Goal: Task Accomplishment & Management: Use online tool/utility

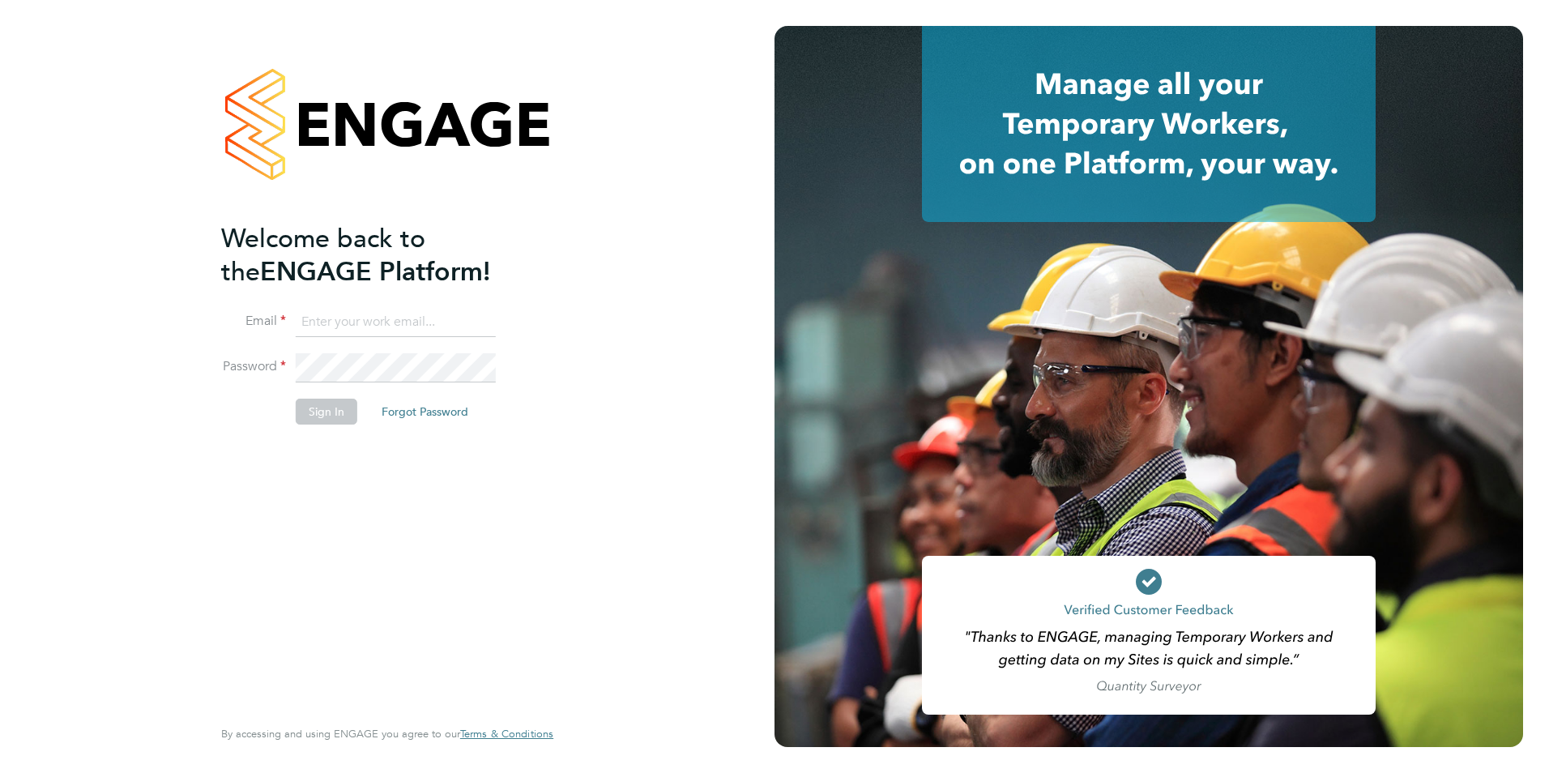
drag, startPoint x: 387, startPoint y: 313, endPoint x: 387, endPoint y: 322, distance: 8.9
click at [387, 313] on input at bounding box center [396, 322] width 200 height 29
type input "daniel.gwynn@prsjobs.com"
click at [344, 415] on button "Sign In" at bounding box center [327, 412] width 62 height 26
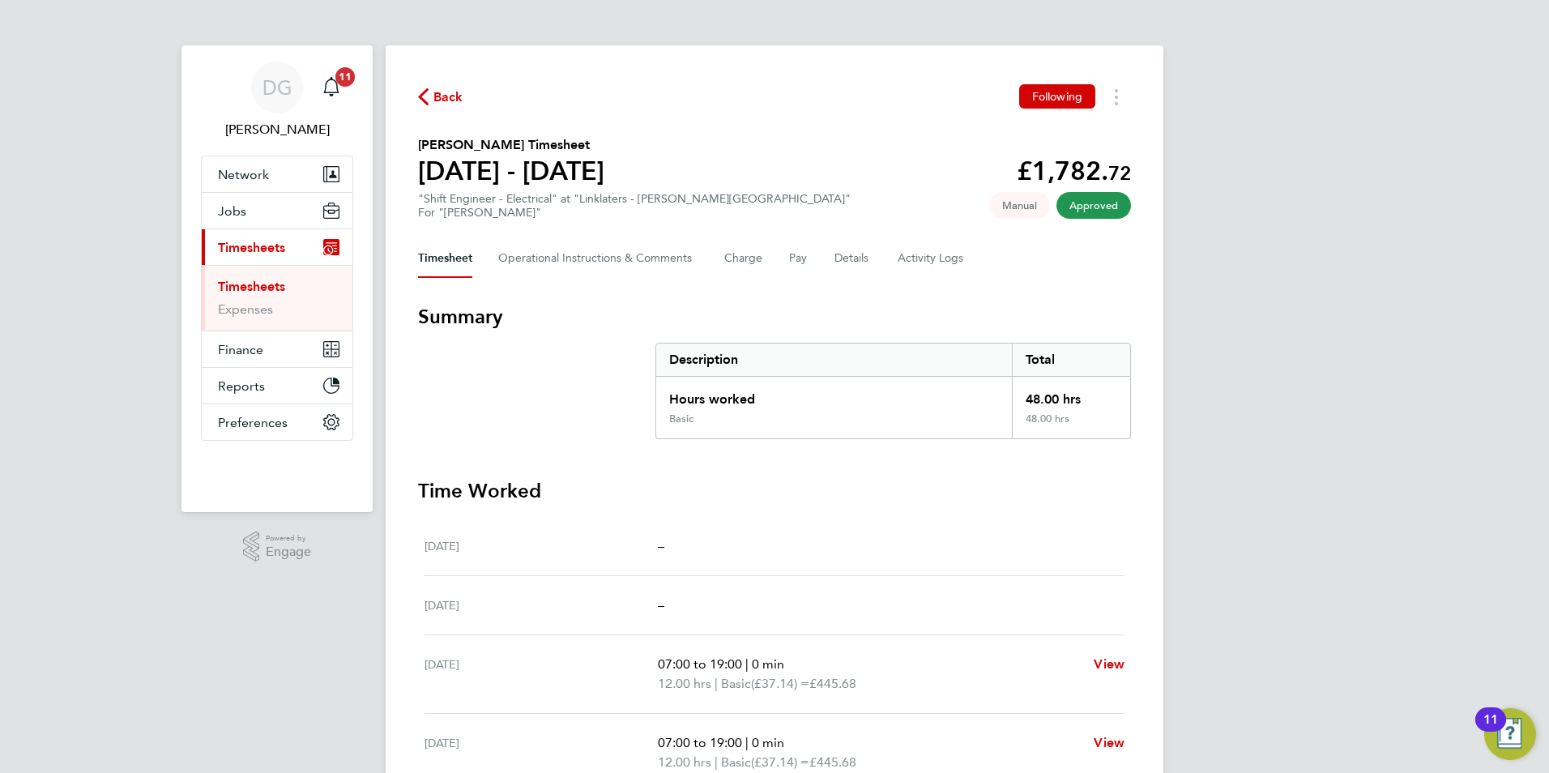
click at [431, 94] on span "Back" at bounding box center [440, 95] width 45 height 15
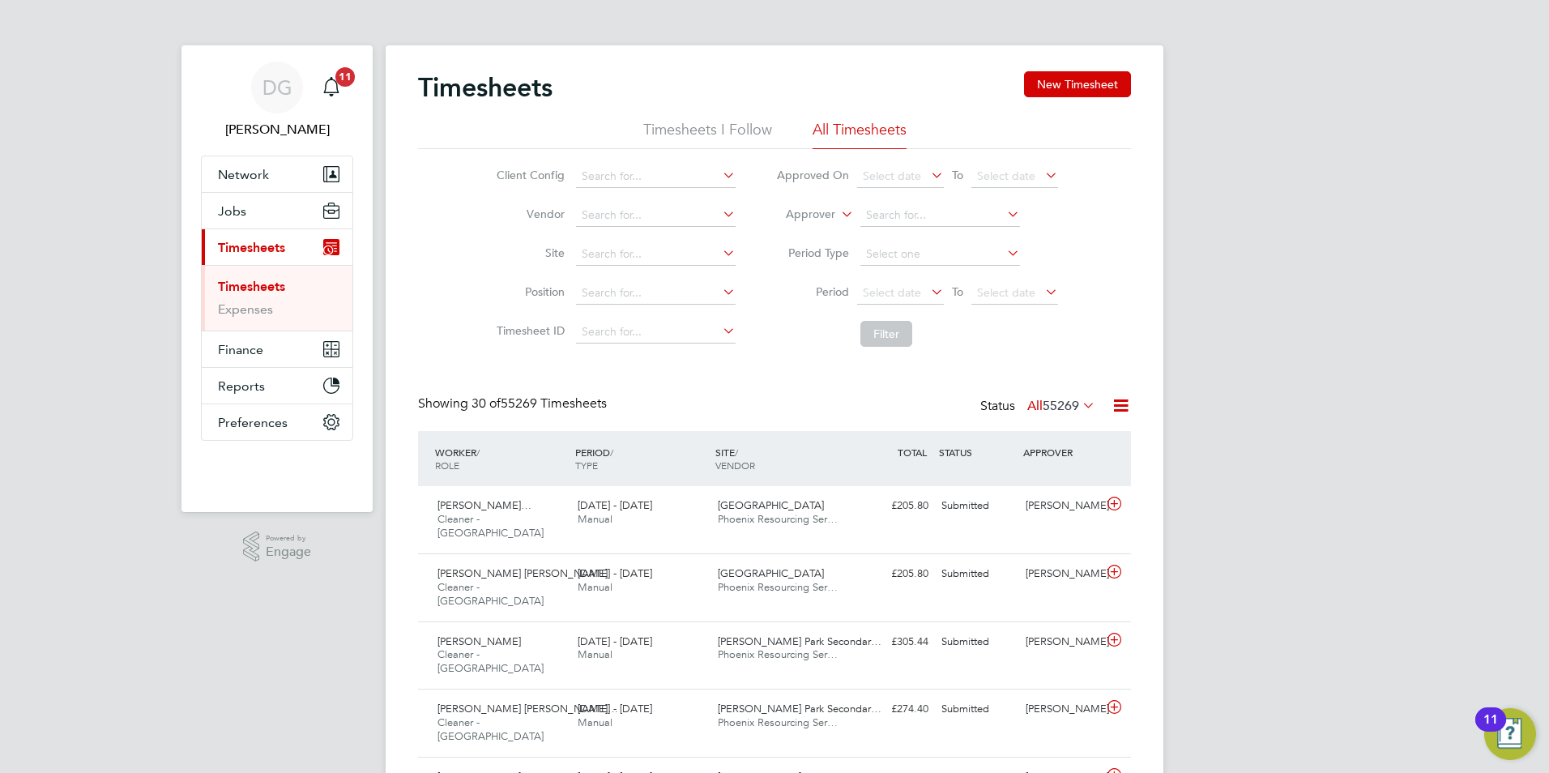
click at [838, 216] on icon at bounding box center [838, 210] width 0 height 15
click at [806, 238] on li "Worker" at bounding box center [795, 233] width 80 height 21
click at [926, 206] on input at bounding box center [941, 215] width 160 height 23
click at [926, 259] on li "[PERSON_NAME]" at bounding box center [939, 260] width 161 height 22
type input "[PERSON_NAME]"
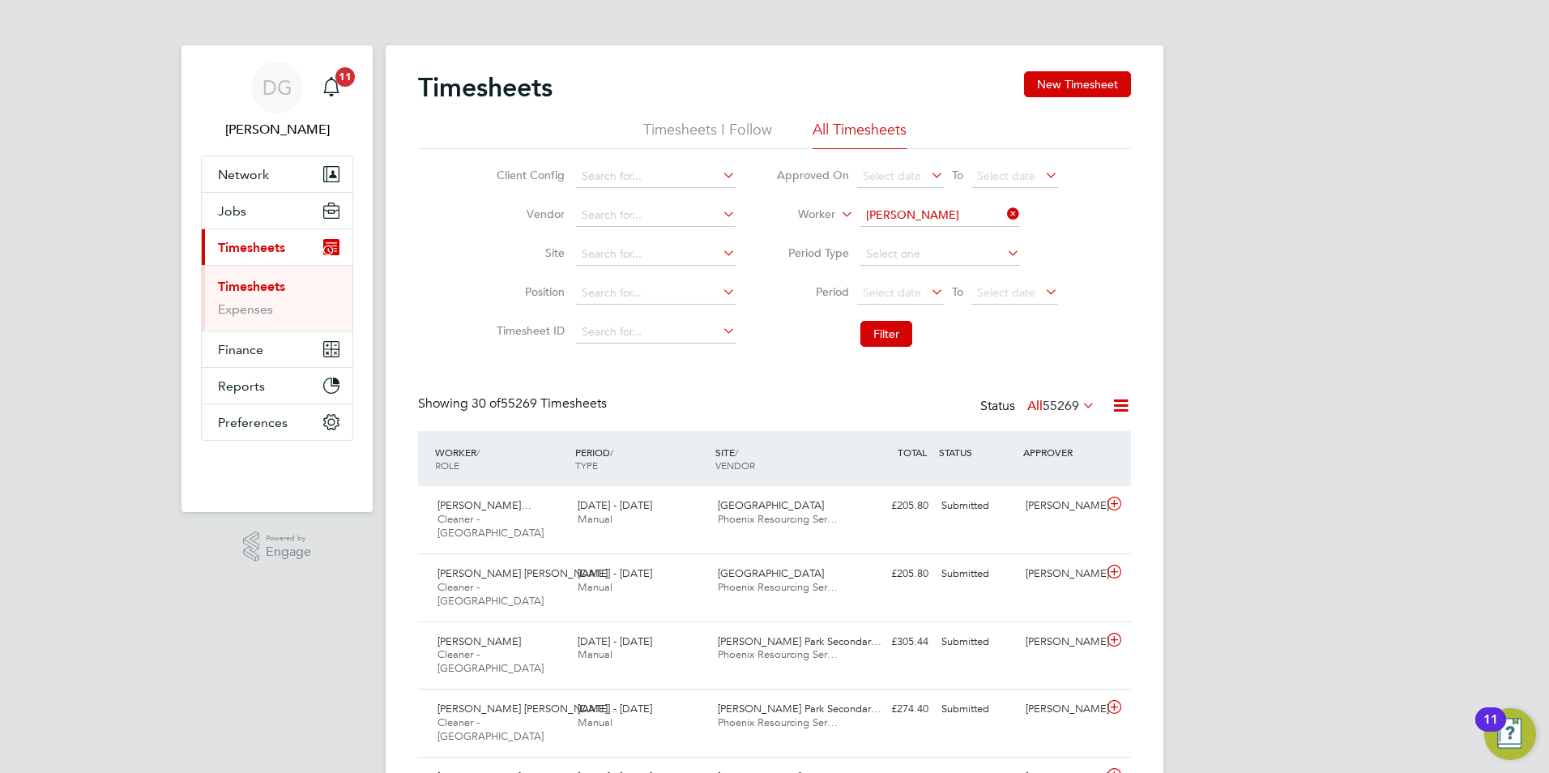
click at [896, 320] on li "Filter" at bounding box center [917, 334] width 323 height 42
click at [878, 336] on button "Filter" at bounding box center [887, 334] width 52 height 26
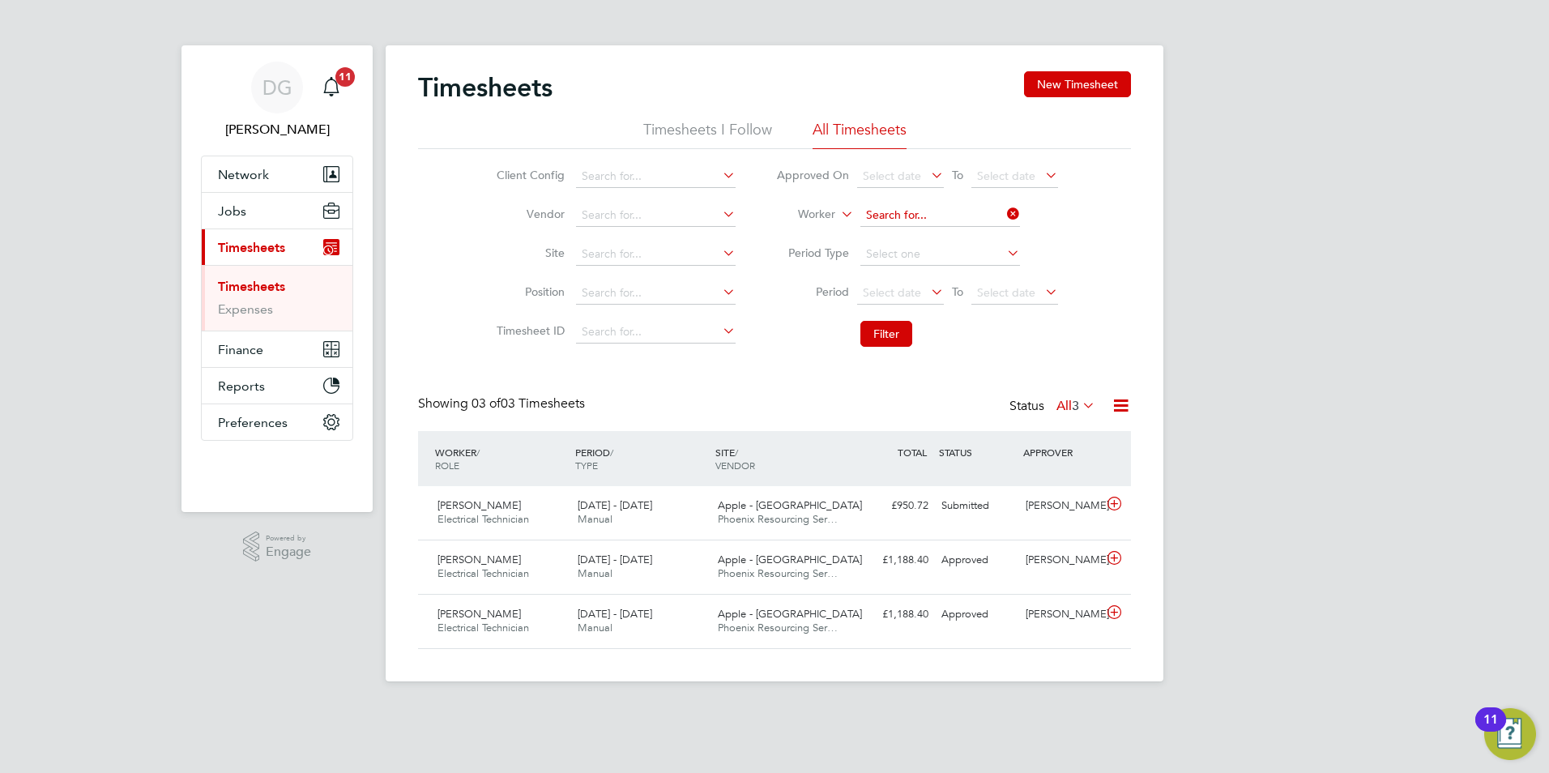
click at [953, 212] on input at bounding box center [941, 215] width 160 height 23
click at [910, 237] on li "Alama Bayo" at bounding box center [939, 238] width 161 height 22
type input "Alama Bayo"
click at [894, 337] on button "Filter" at bounding box center [887, 334] width 52 height 26
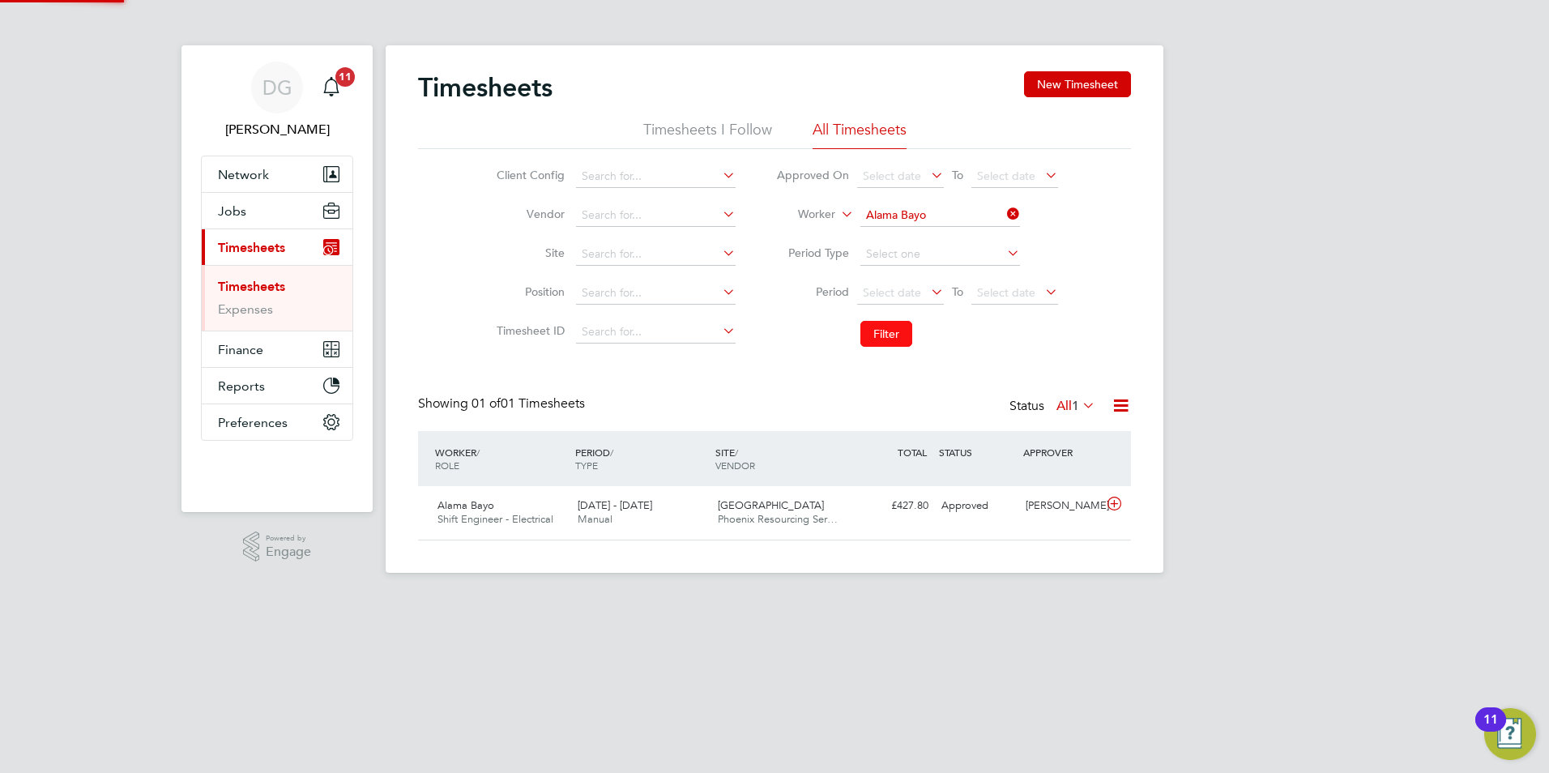
scroll to position [41, 141]
